Goal: Information Seeking & Learning: Find specific fact

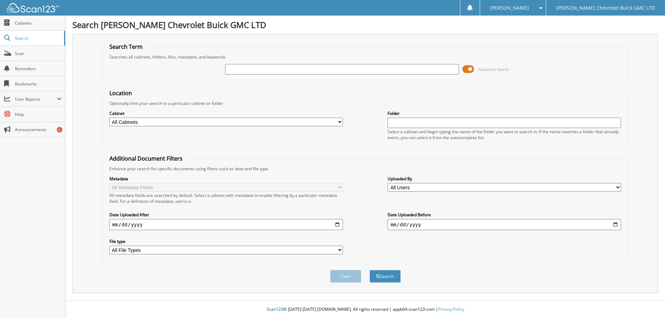
click at [464, 68] on span at bounding box center [468, 69] width 12 height 10
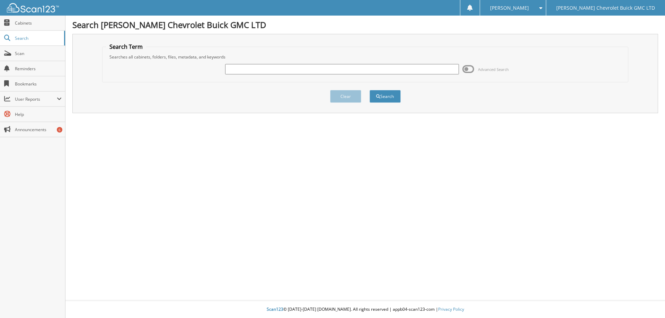
click at [290, 70] on input "text" at bounding box center [341, 69] width 233 height 10
type input "Hutzul"
click at [384, 99] on button "Search" at bounding box center [384, 96] width 31 height 13
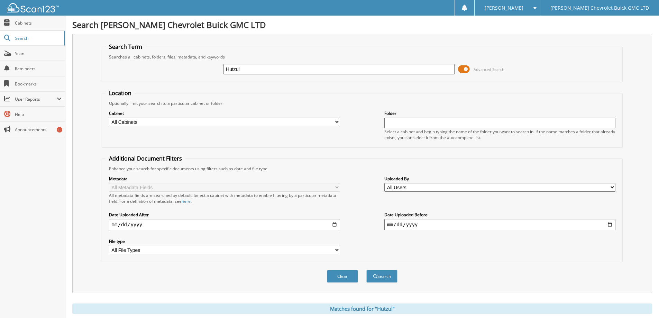
click at [462, 70] on span at bounding box center [464, 69] width 12 height 10
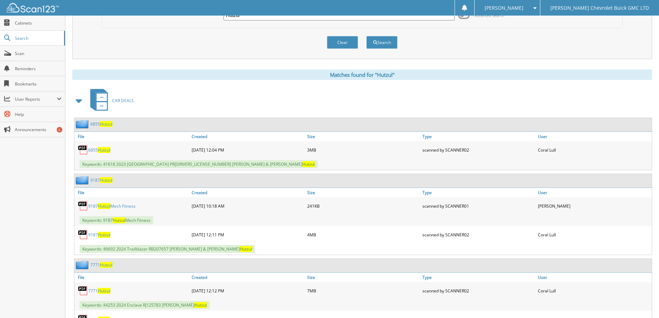
scroll to position [69, 0]
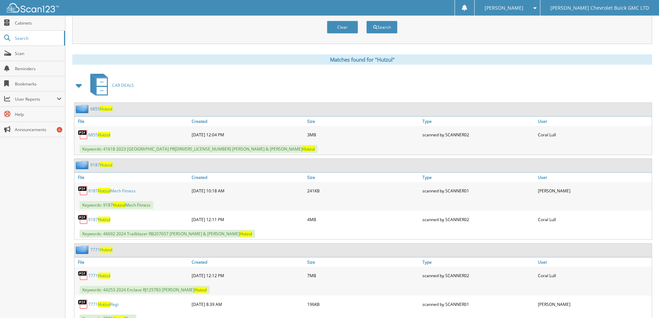
click at [106, 135] on span "Hutzul" at bounding box center [104, 135] width 12 height 6
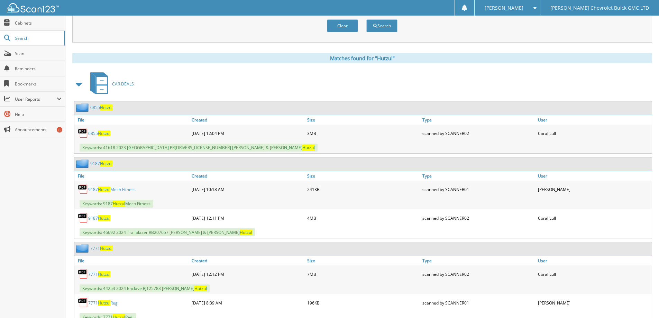
scroll to position [0, 0]
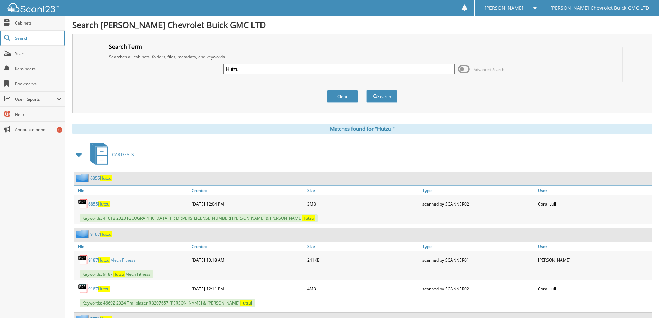
click at [21, 39] on span "Search" at bounding box center [38, 38] width 46 height 6
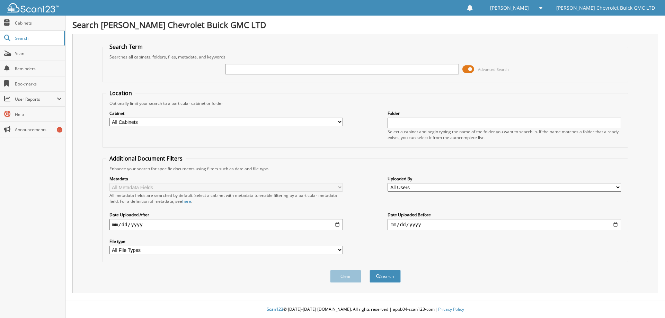
click at [542, 8] on span at bounding box center [538, 8] width 7 height 5
click at [545, 35] on link "Logout" at bounding box center [512, 34] width 65 height 12
click at [465, 71] on span at bounding box center [468, 69] width 12 height 10
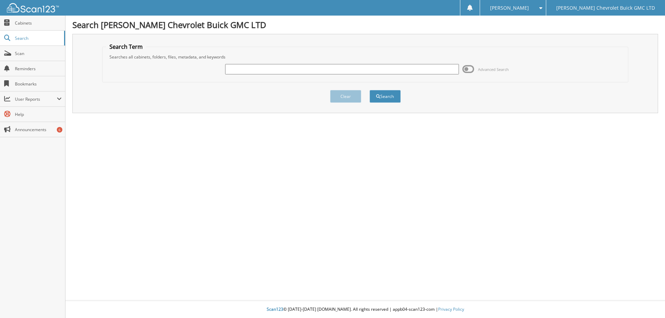
click at [252, 72] on input "text" at bounding box center [341, 69] width 233 height 10
type input "[PERSON_NAME]'s"
click at [380, 95] on button "Search" at bounding box center [384, 96] width 31 height 13
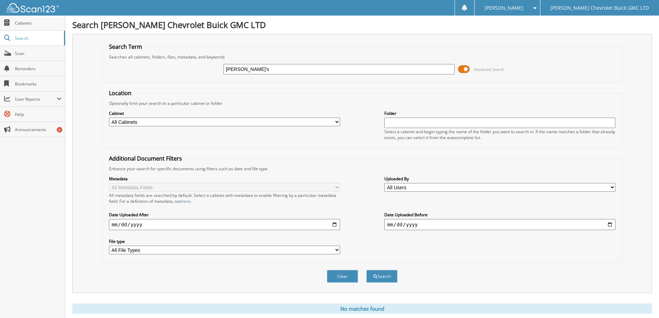
click at [461, 70] on span at bounding box center [464, 69] width 12 height 10
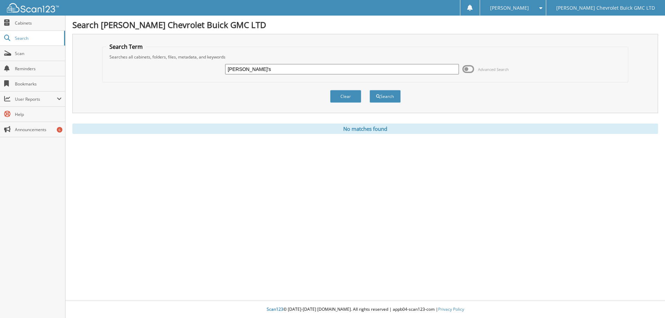
click at [247, 69] on input "ABE's" at bounding box center [341, 69] width 233 height 10
type input "ABEs"
click at [381, 98] on button "Search" at bounding box center [384, 96] width 31 height 13
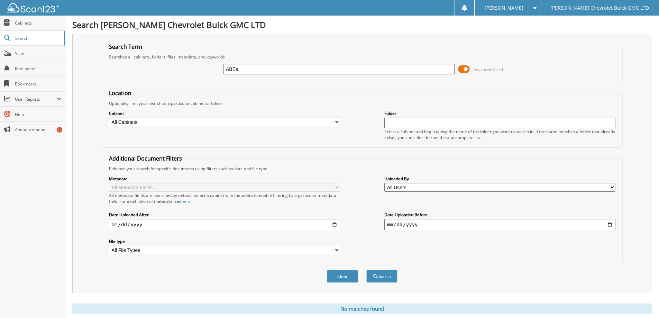
click at [461, 67] on span at bounding box center [464, 69] width 12 height 10
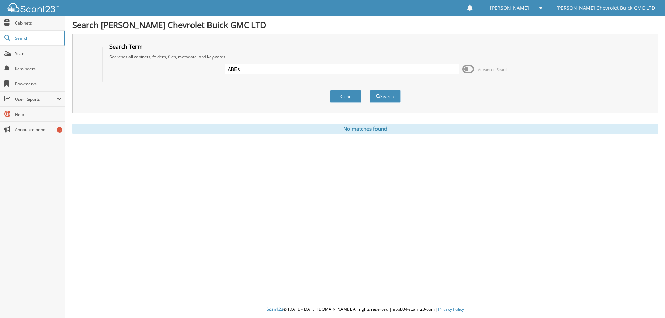
click at [242, 69] on input "ABEs" at bounding box center [341, 69] width 233 height 10
type input "ABES"
click at [382, 97] on button "Search" at bounding box center [384, 96] width 31 height 13
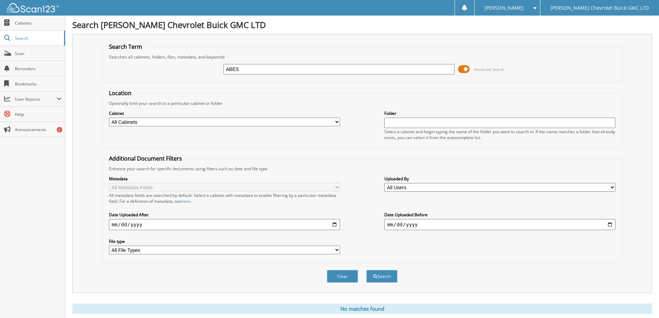
click at [462, 69] on span at bounding box center [464, 69] width 12 height 10
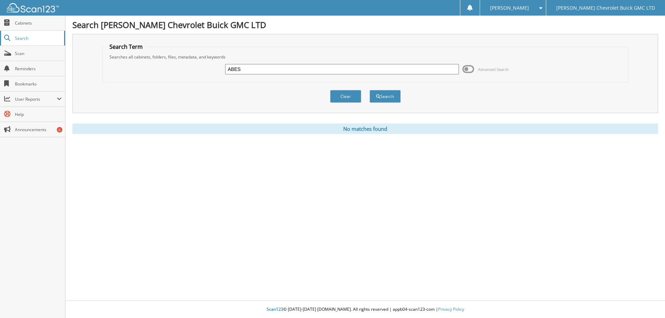
click at [23, 39] on span "Search" at bounding box center [38, 38] width 46 height 6
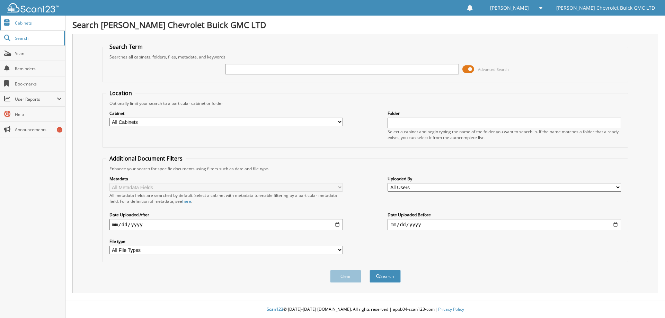
click at [26, 24] on span "Cabinets" at bounding box center [38, 23] width 47 height 6
